Goal: Task Accomplishment & Management: Manage account settings

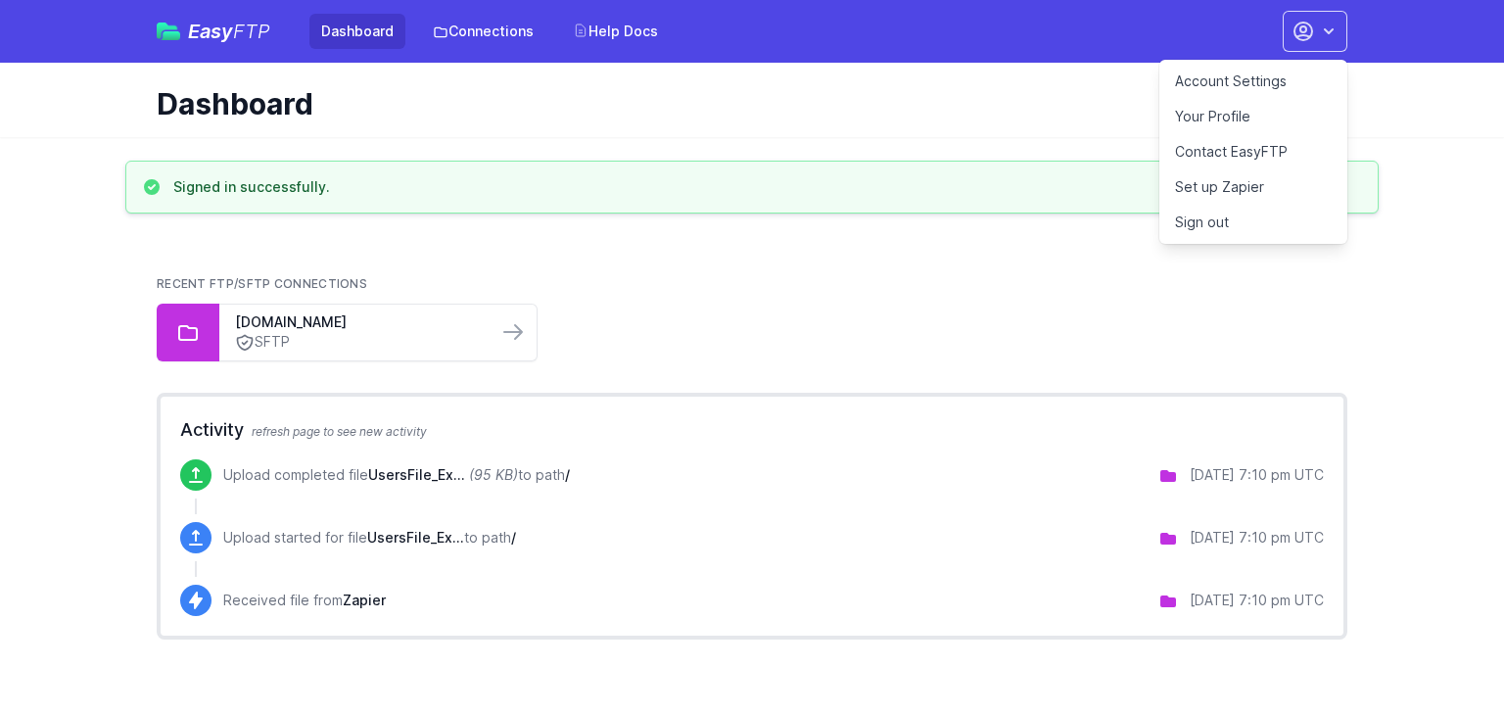
click at [1224, 83] on link "Account Settings" at bounding box center [1253, 81] width 188 height 35
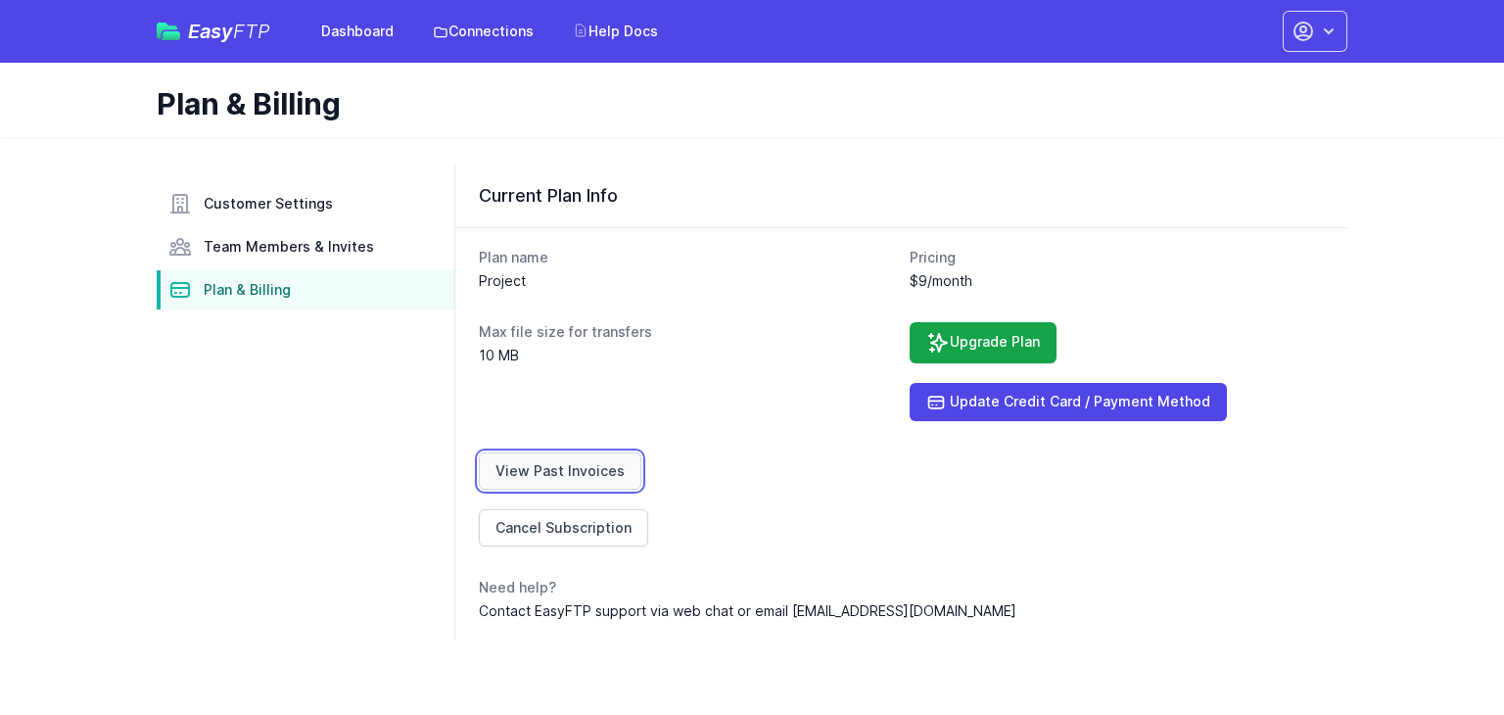
click at [595, 465] on link "View Past Invoices" at bounding box center [560, 470] width 162 height 37
